Goal: Answer question/provide support

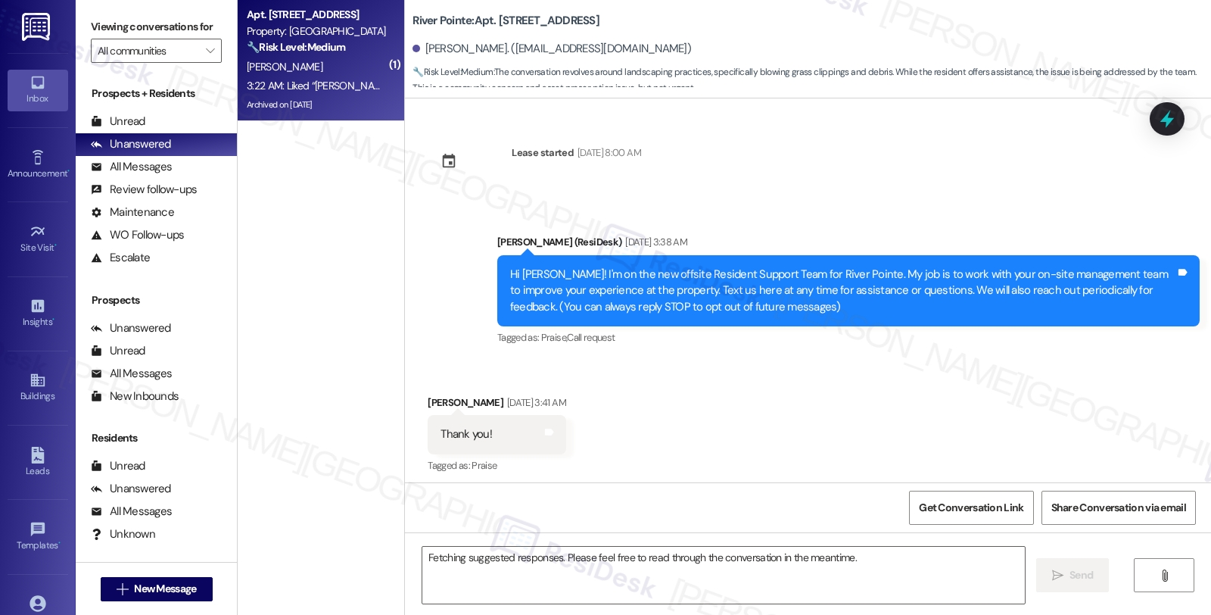
scroll to position [10123, 0]
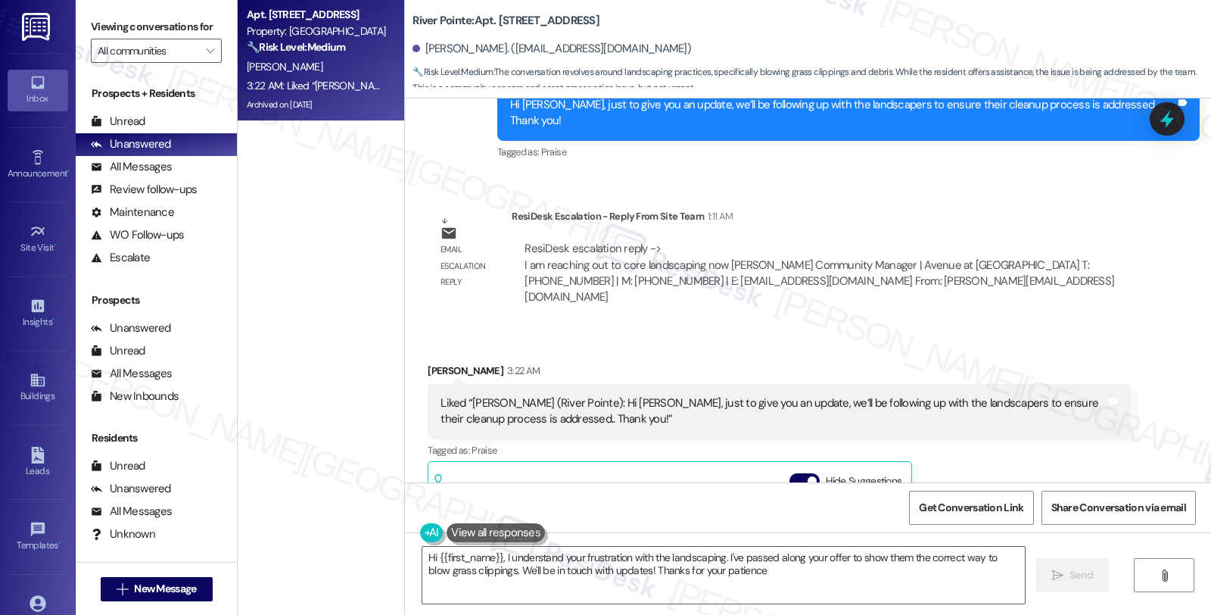
type textarea "Hi {{first_name}}, I understand your frustration with the landscaping. I've pas…"
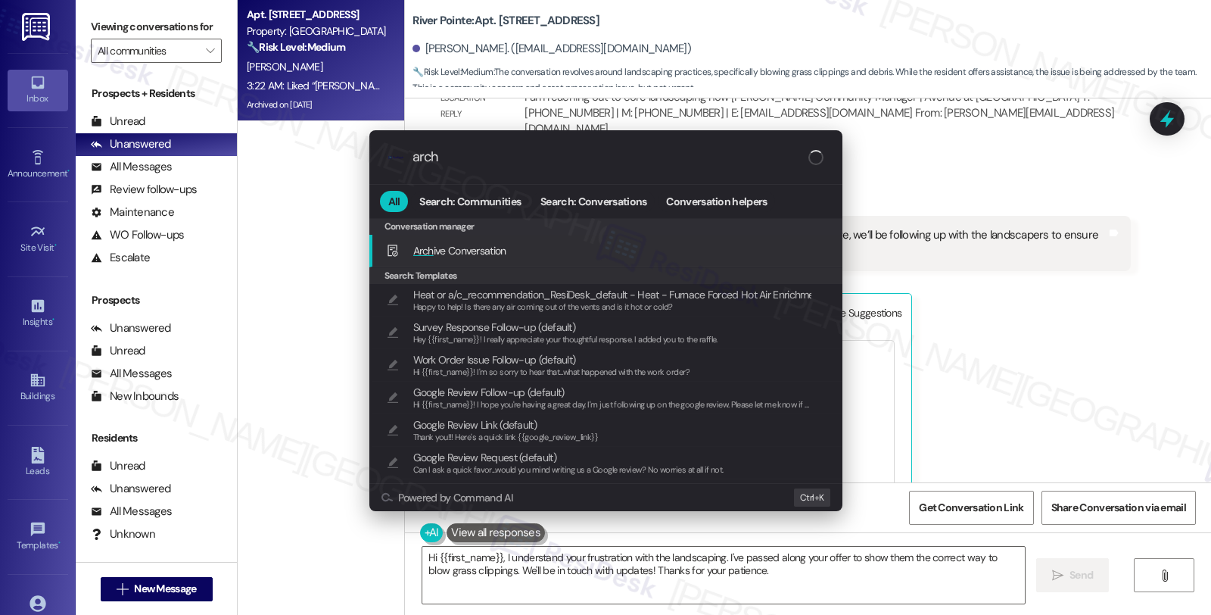
type input "arch"
click at [485, 248] on span "Arch ive Conversation" at bounding box center [459, 251] width 93 height 14
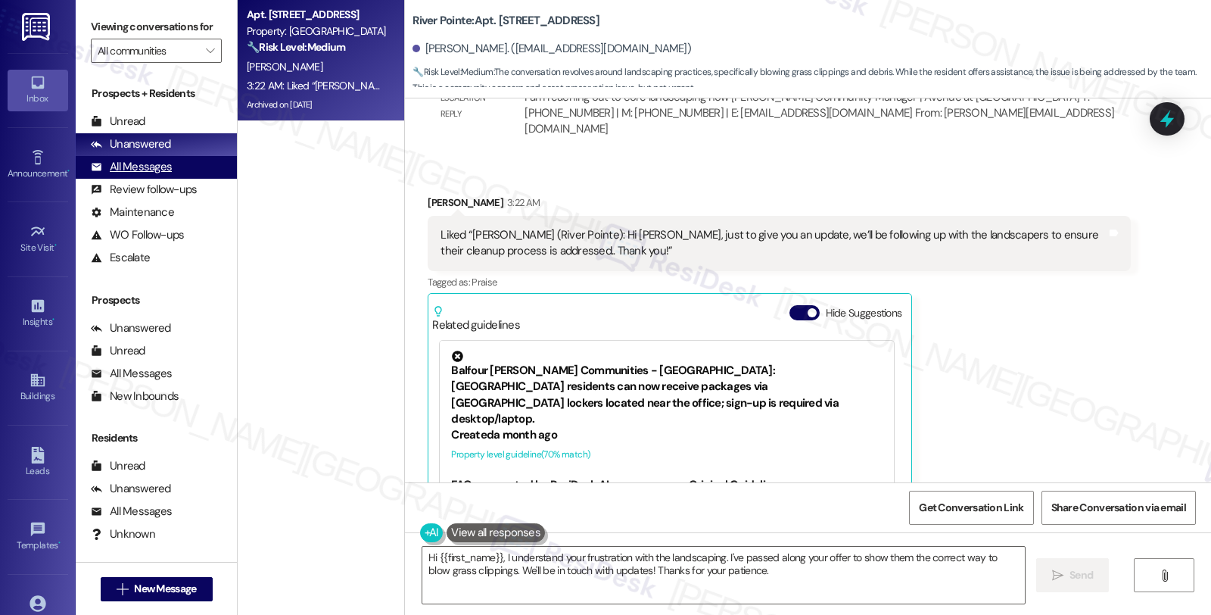
click at [155, 175] on div "All Messages" at bounding box center [131, 167] width 81 height 16
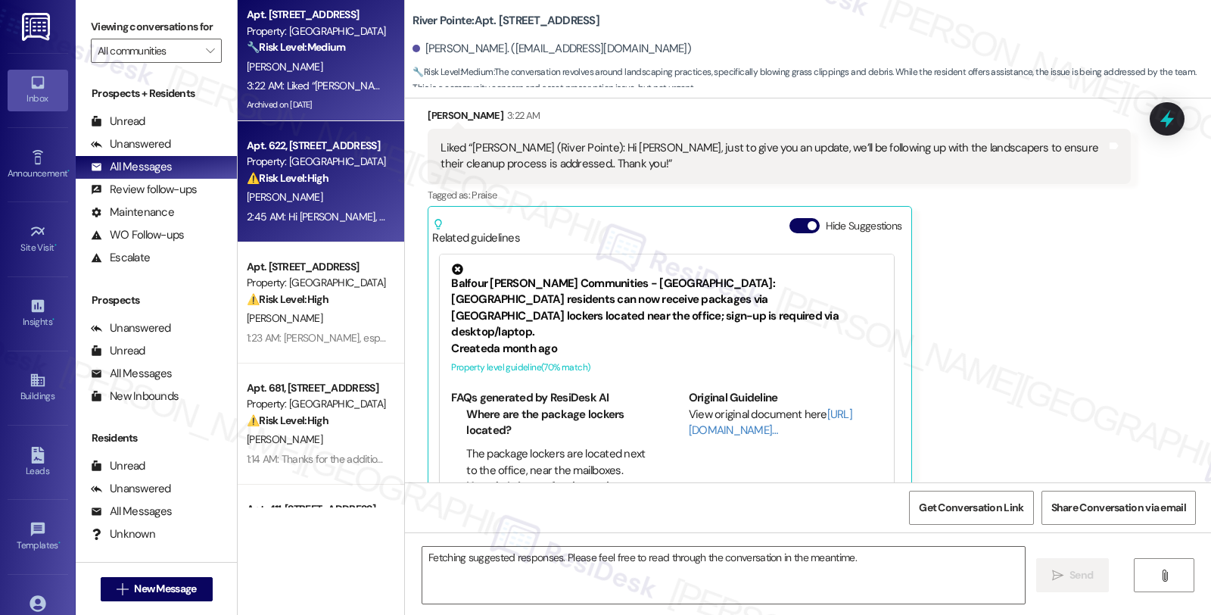
click at [351, 162] on div "Property: [GEOGRAPHIC_DATA]" at bounding box center [317, 162] width 140 height 16
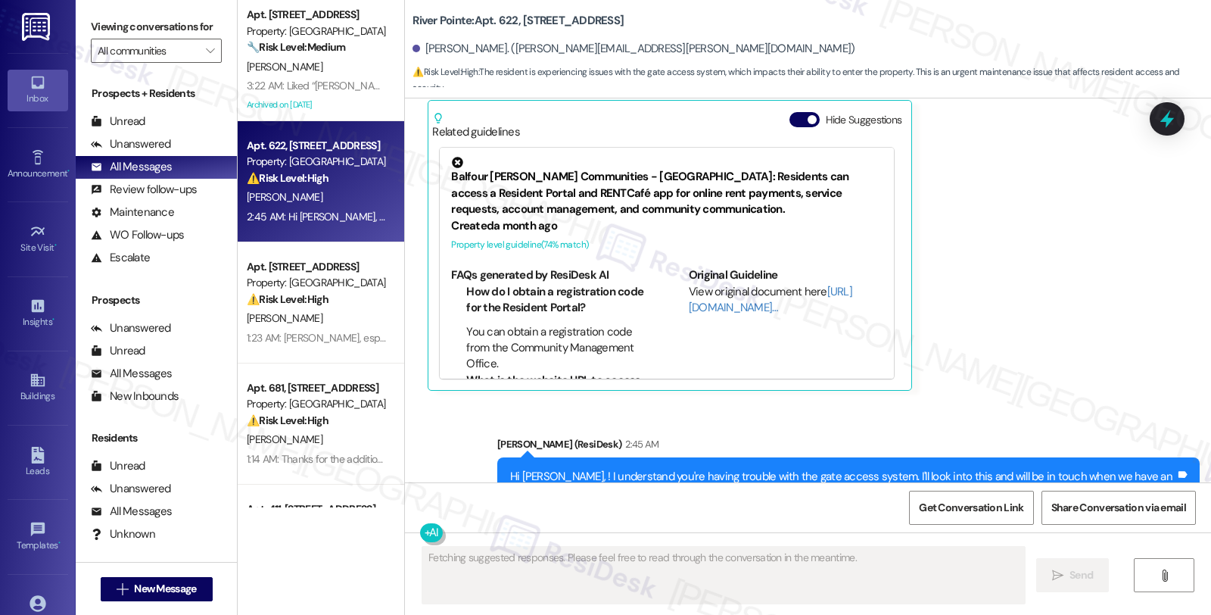
scroll to position [3365, 0]
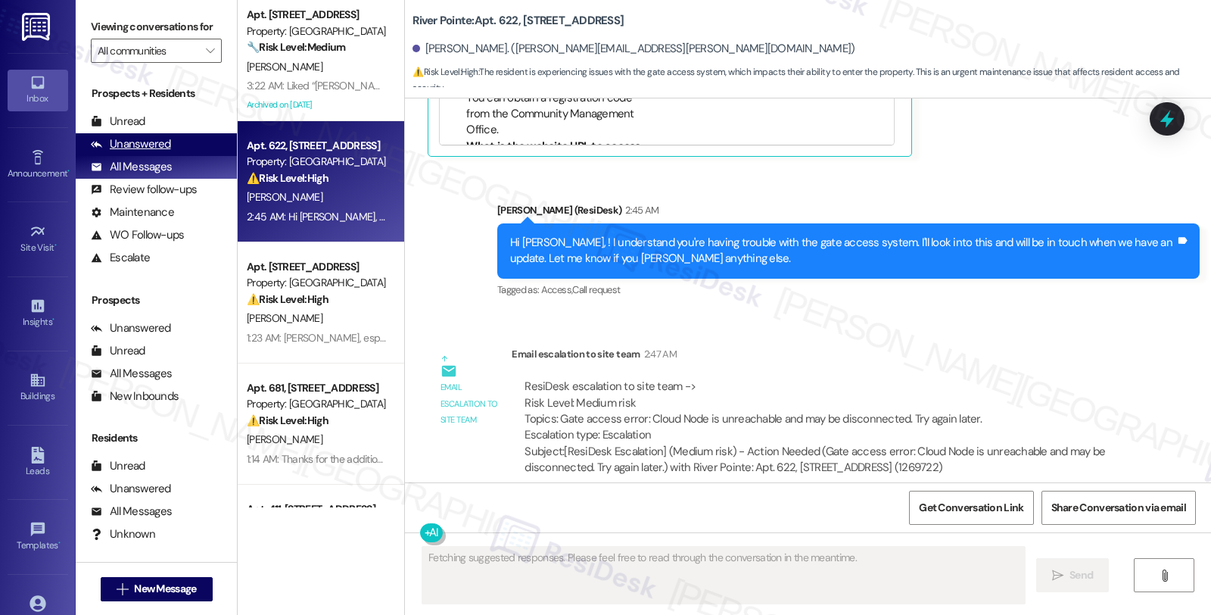
click at [183, 156] on div "Unanswered (0)" at bounding box center [156, 144] width 161 height 23
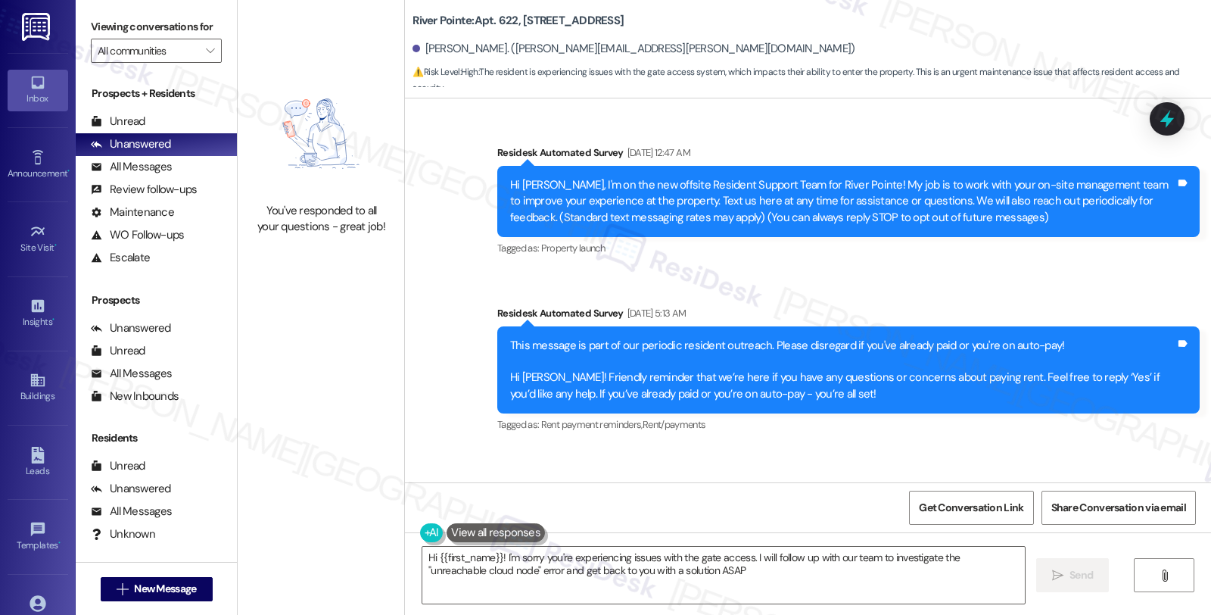
type textarea "Hi {{first_name}}! I'm sorry you're experiencing issues with the gate access. I…"
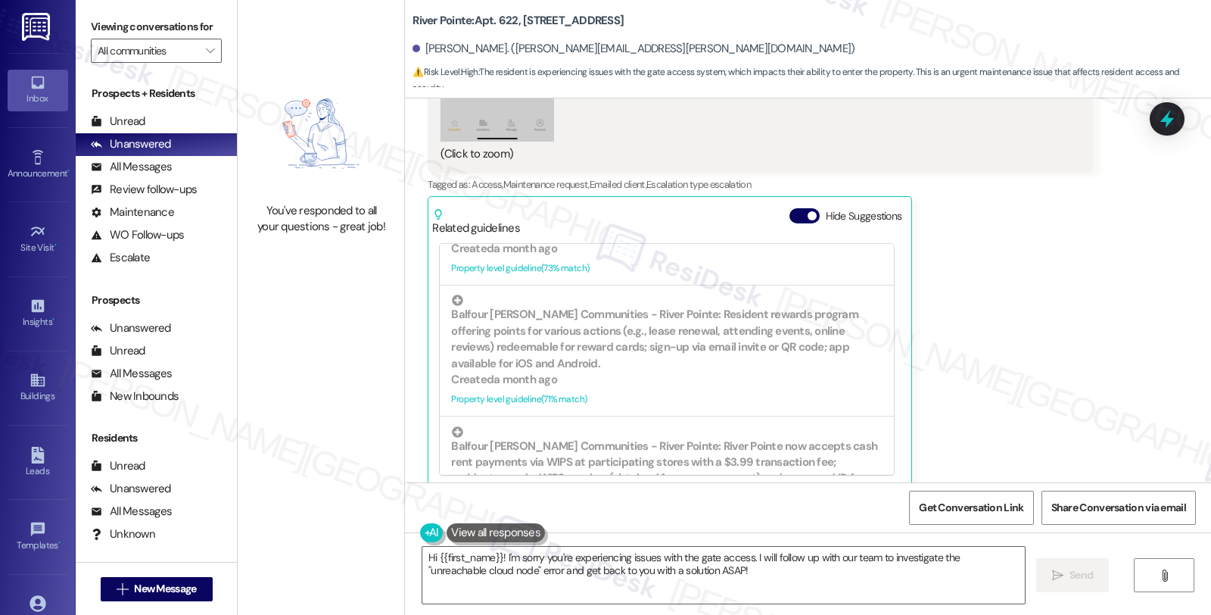
scroll to position [454, 0]
